Goal: Transaction & Acquisition: Book appointment/travel/reservation

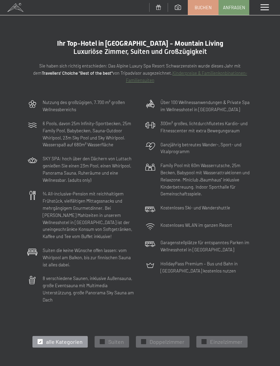
click at [16, 10] on span at bounding box center [15, 7] width 31 height 15
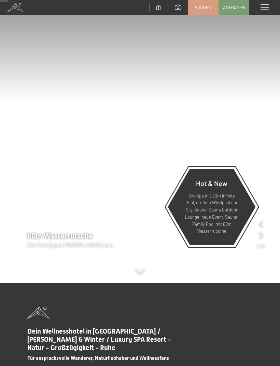
scroll to position [74, 0]
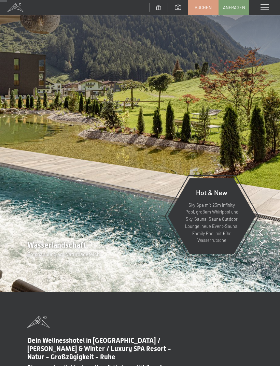
click at [261, 11] on div "Menü" at bounding box center [264, 7] width 31 height 15
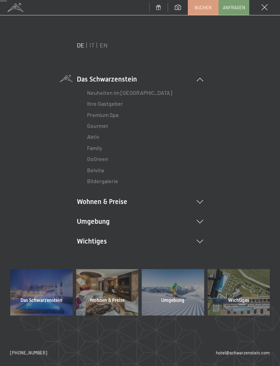
click at [200, 200] on icon at bounding box center [199, 201] width 6 height 3
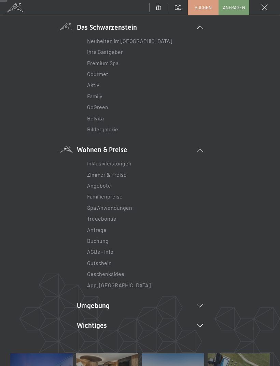
scroll to position [61, 0]
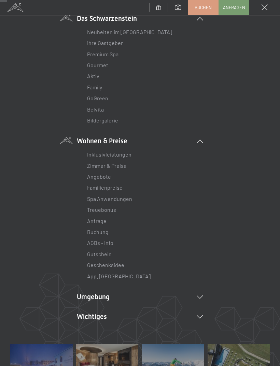
click at [118, 166] on link "Zimmer & Preise" at bounding box center [107, 165] width 40 height 6
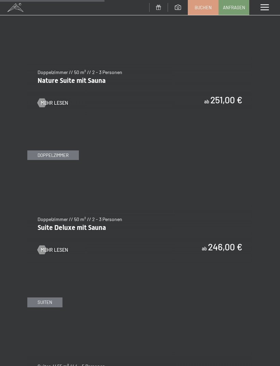
scroll to position [964, 0]
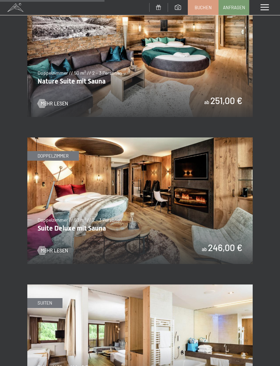
click at [204, 181] on img at bounding box center [139, 200] width 225 height 127
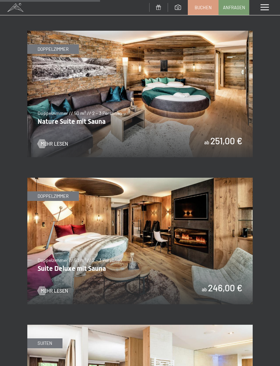
scroll to position [924, 0]
click at [169, 211] on img at bounding box center [139, 241] width 225 height 127
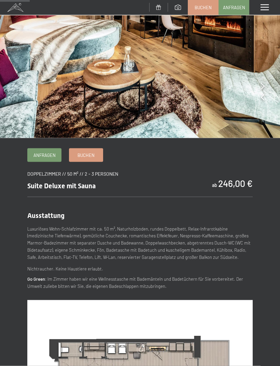
scroll to position [84, 0]
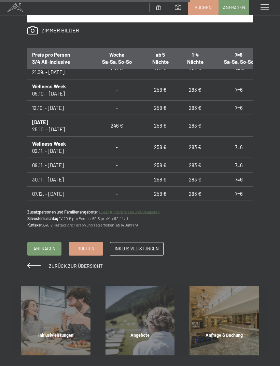
scroll to position [532, 0]
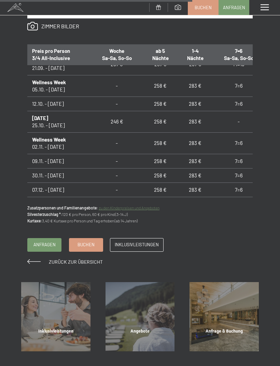
click at [150, 241] on span "Inklusivleistungen" at bounding box center [137, 244] width 44 height 6
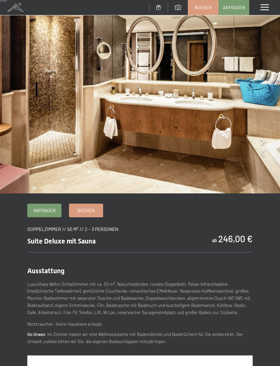
scroll to position [27, 0]
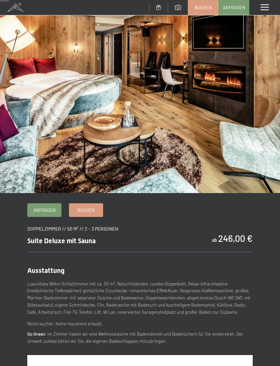
click at [81, 206] on span "Einwilligung Marketing*" at bounding box center [102, 202] width 56 height 7
click at [70, 206] on input "Einwilligung Marketing*" at bounding box center [66, 202] width 7 height 7
checkbox input "false"
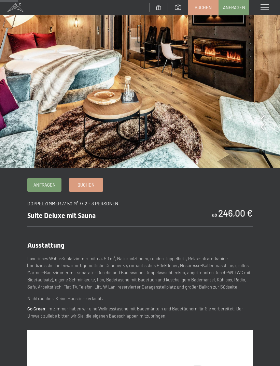
scroll to position [51, 0]
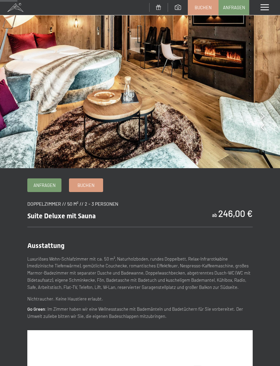
click at [89, 190] on link "Buchen" at bounding box center [85, 185] width 33 height 13
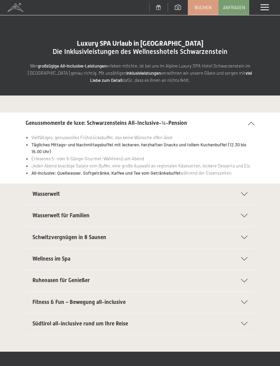
click at [246, 193] on icon at bounding box center [244, 193] width 6 height 3
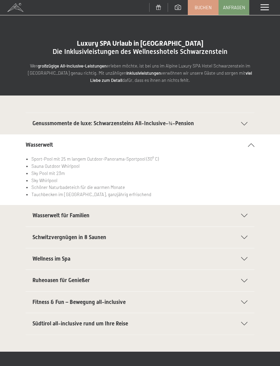
click at [250, 146] on icon at bounding box center [251, 144] width 6 height 3
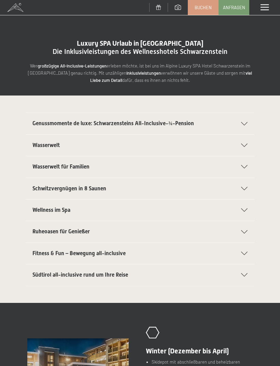
click at [246, 120] on div "Genussmomente de luxe: Schwarzensteins All-Inclusive-¾-Pension" at bounding box center [139, 123] width 215 height 21
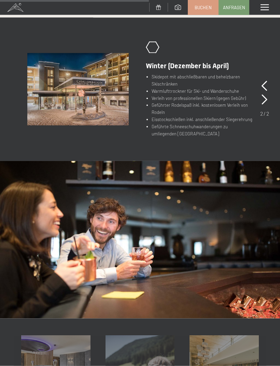
scroll to position [334, 0]
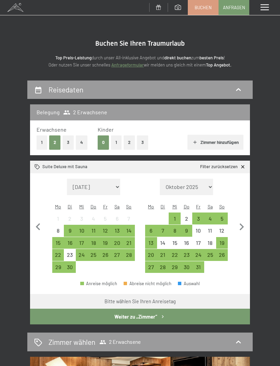
click at [87, 252] on div "24" at bounding box center [81, 257] width 11 height 11
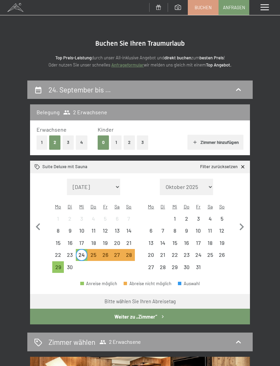
click at [108, 252] on div "26" at bounding box center [105, 257] width 11 height 11
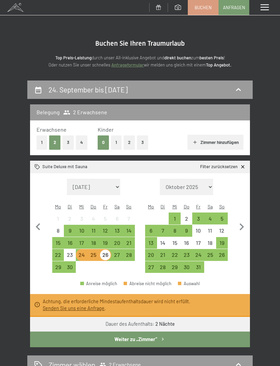
click at [164, 332] on button "Weiter zu „Zimmer“" at bounding box center [140, 340] width 220 height 16
